Goal: Task Accomplishment & Management: Complete application form

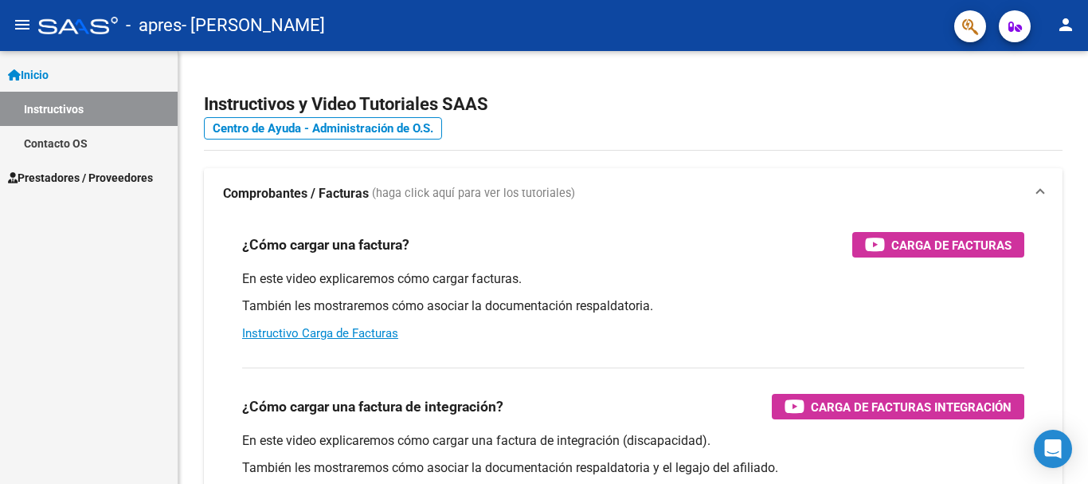
click at [72, 114] on link "Instructivos" at bounding box center [89, 109] width 178 height 34
click at [75, 181] on span "Prestadores / Proveedores" at bounding box center [80, 178] width 145 height 18
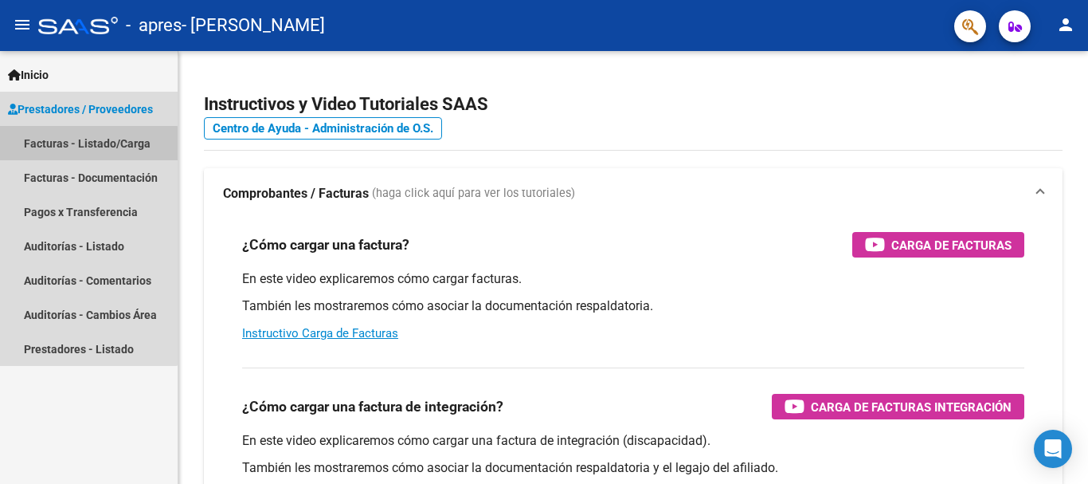
click at [68, 145] on link "Facturas - Listado/Carga" at bounding box center [89, 143] width 178 height 34
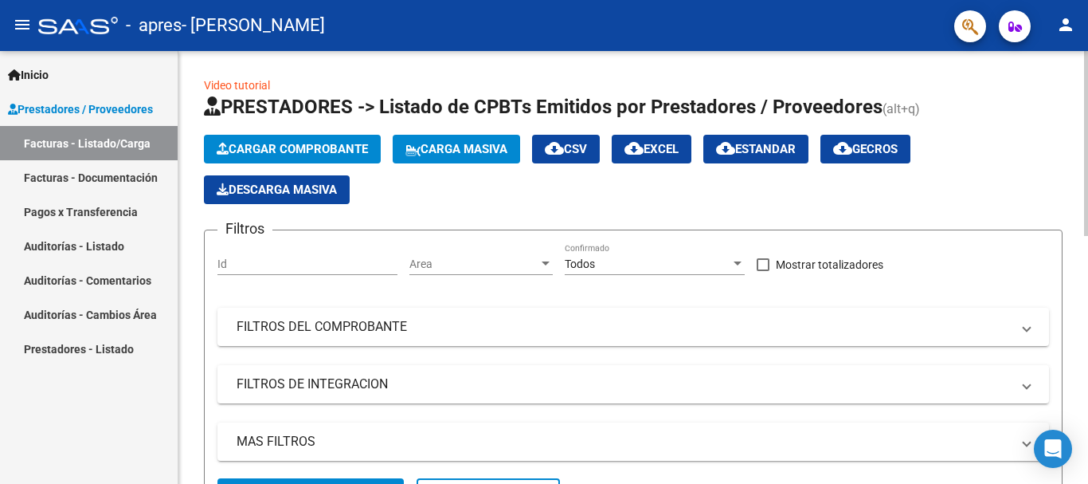
click at [329, 152] on span "Cargar Comprobante" at bounding box center [292, 149] width 151 height 14
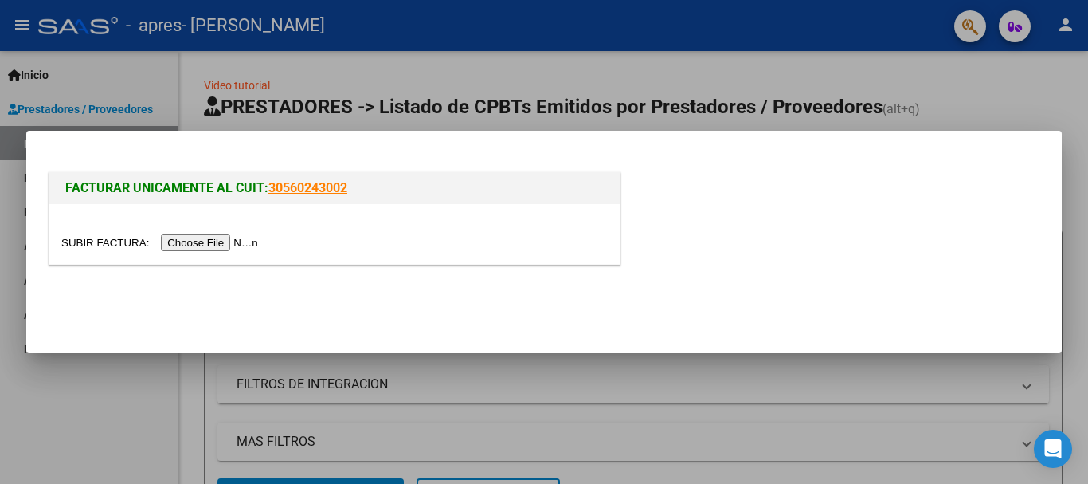
click at [239, 245] on input "file" at bounding box center [162, 242] width 202 height 17
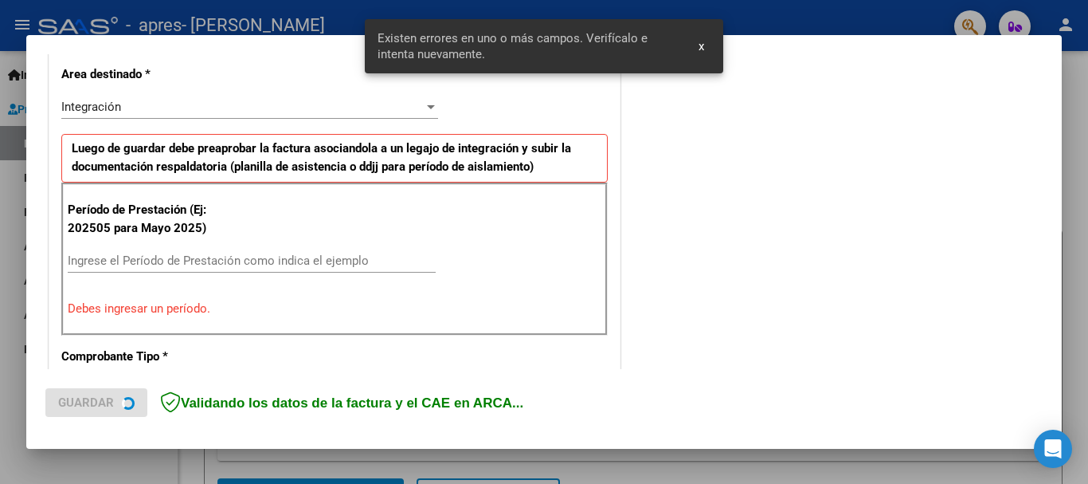
scroll to position [368, 0]
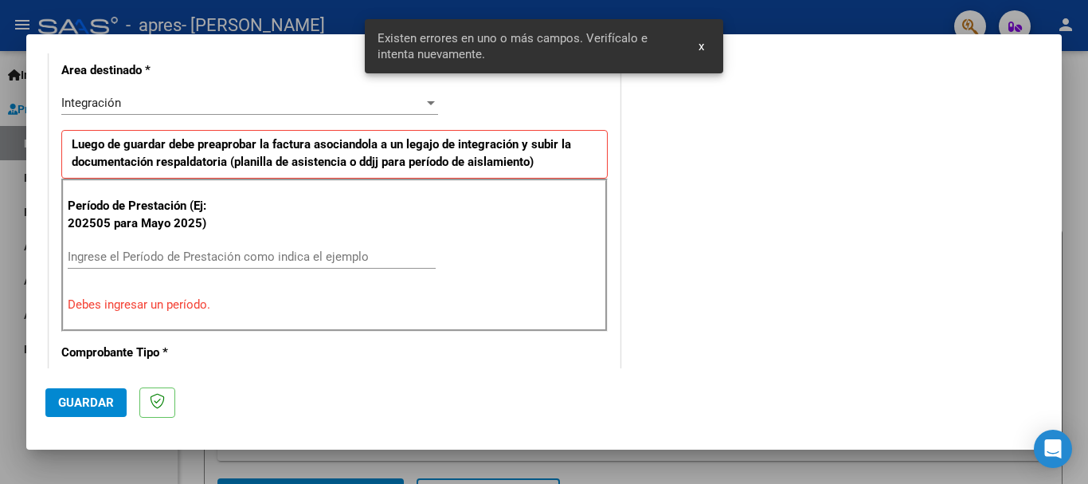
click at [204, 261] on input "Ingrese el Período de Prestación como indica el ejemplo" at bounding box center [252, 256] width 368 height 14
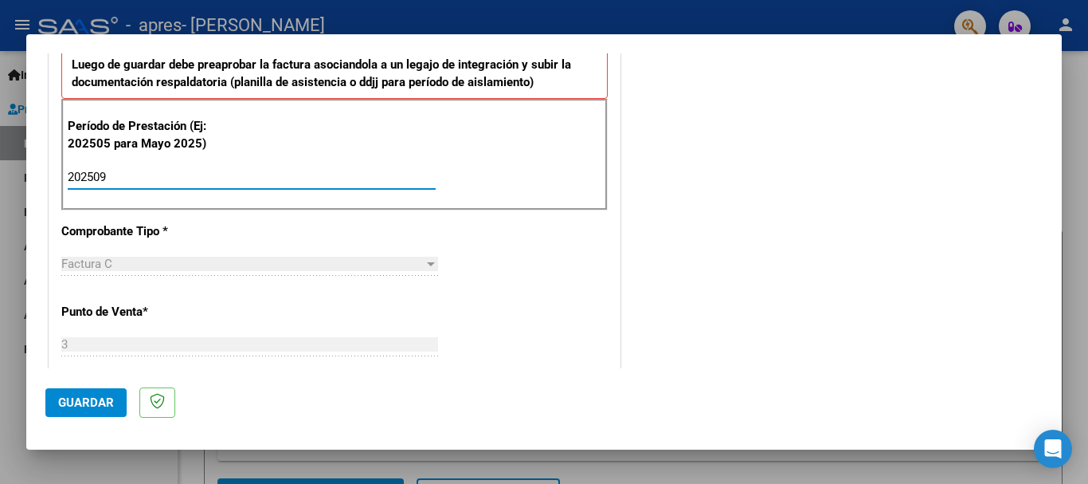
scroll to position [1005, 0]
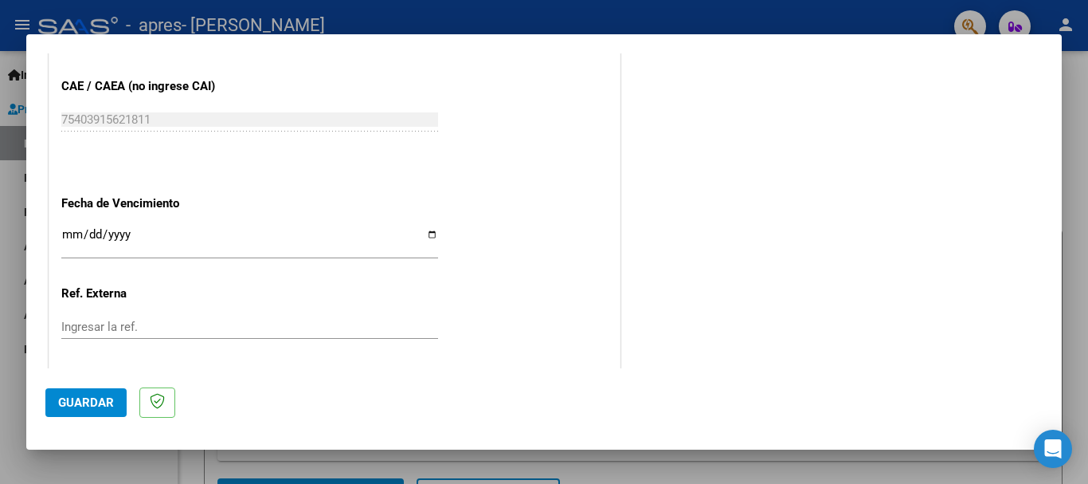
type input "202509"
click at [355, 237] on input "Ingresar la fecha" at bounding box center [249, 240] width 377 height 25
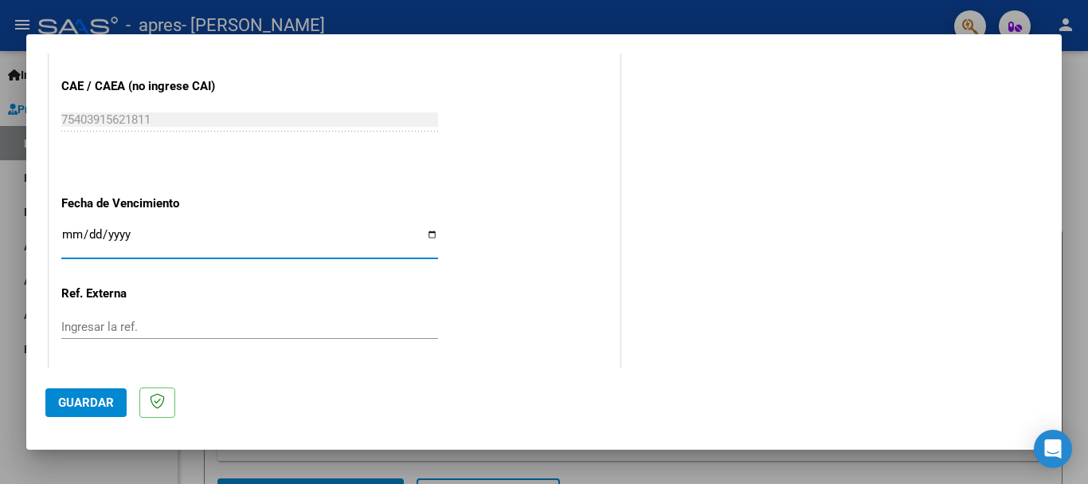
click at [423, 230] on input "Ingresar la fecha" at bounding box center [249, 240] width 377 height 25
type input "[DATE]"
